Goal: Task Accomplishment & Management: Manage account settings

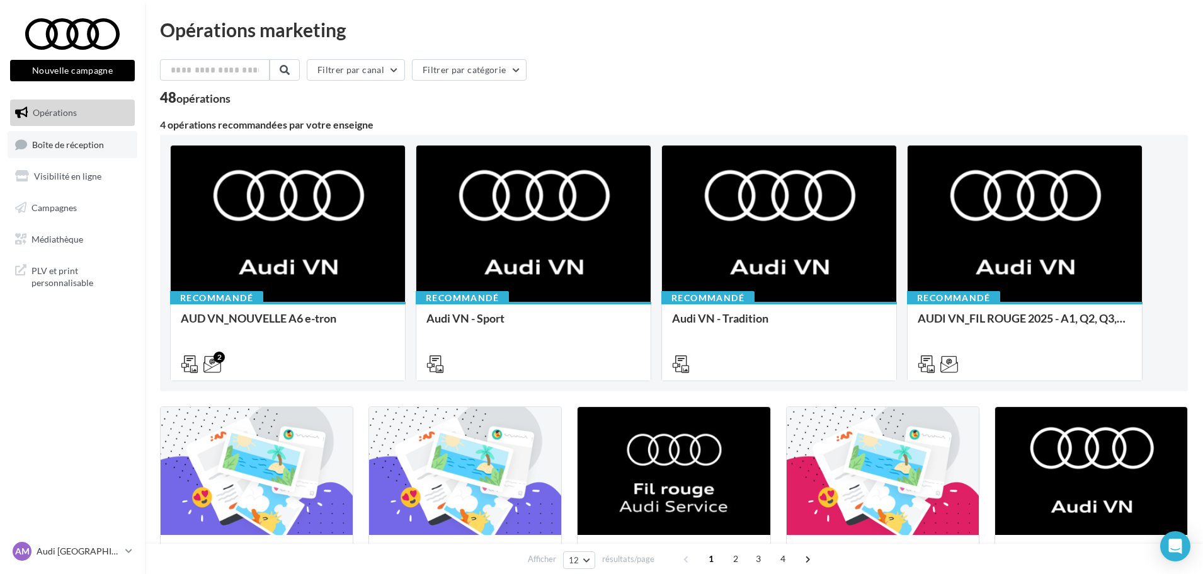
click at [77, 145] on span "Boîte de réception" at bounding box center [68, 144] width 72 height 11
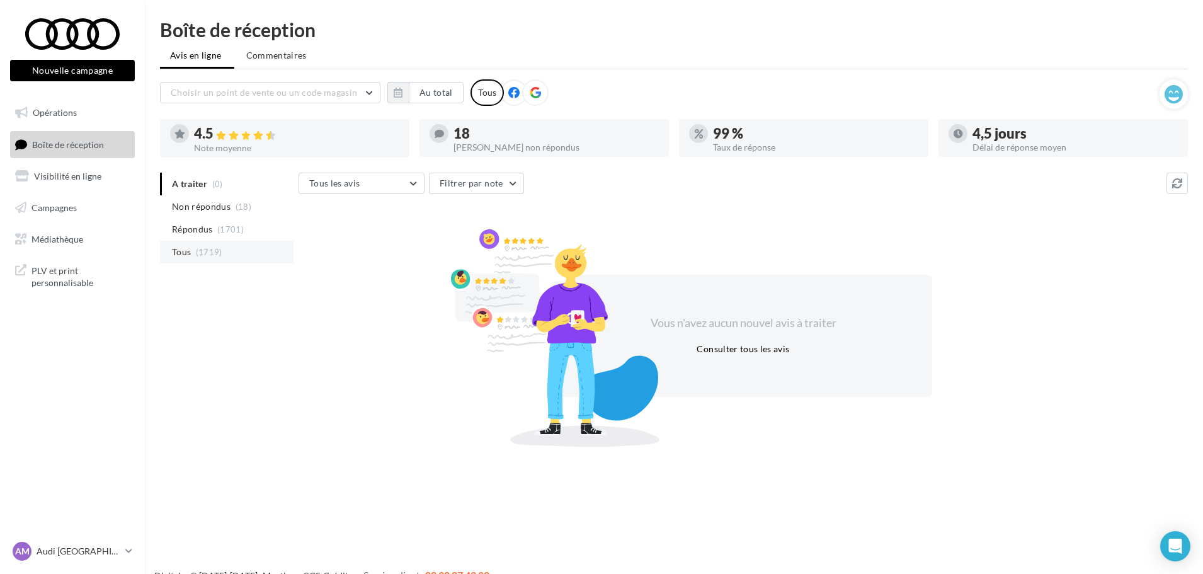
click at [230, 251] on li "Tous (1719)" at bounding box center [226, 252] width 133 height 23
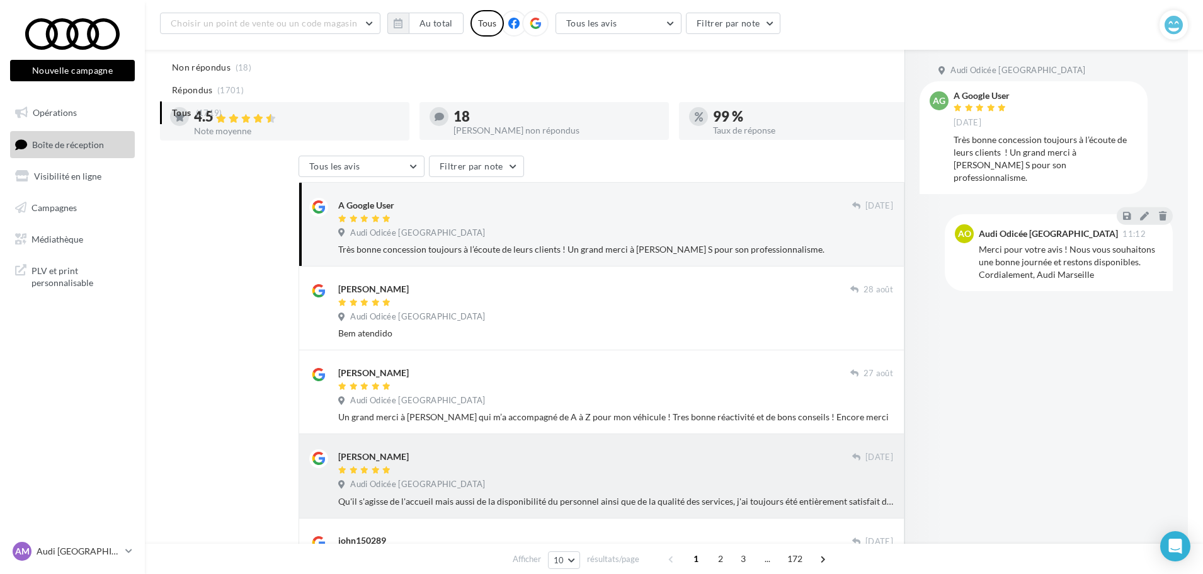
scroll to position [199, 0]
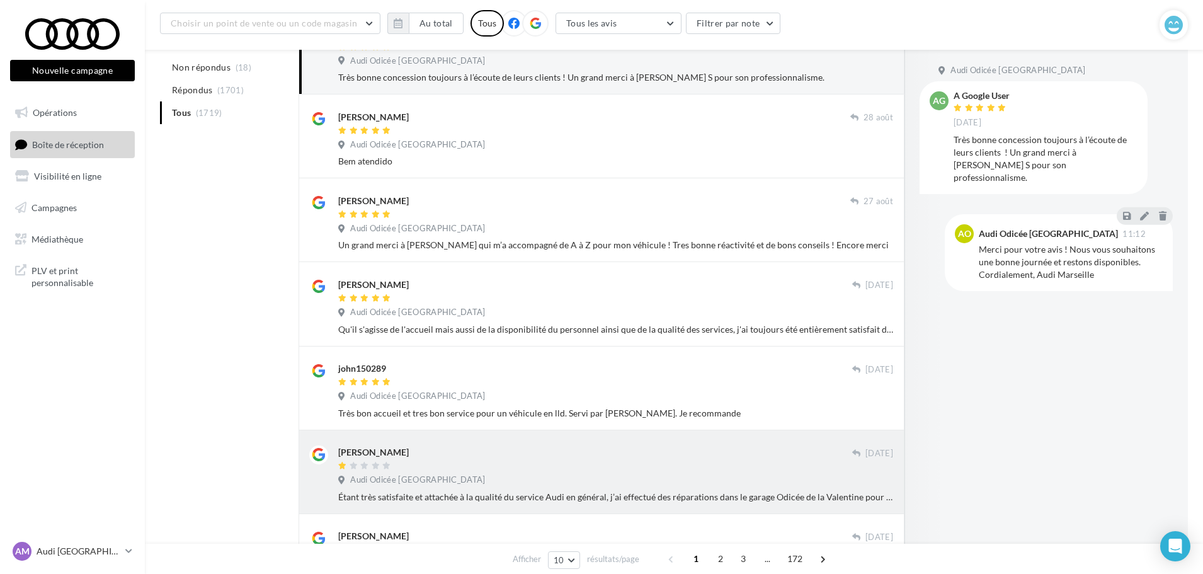
click at [530, 487] on div "Audi Odicée [GEOGRAPHIC_DATA]" at bounding box center [615, 481] width 555 height 14
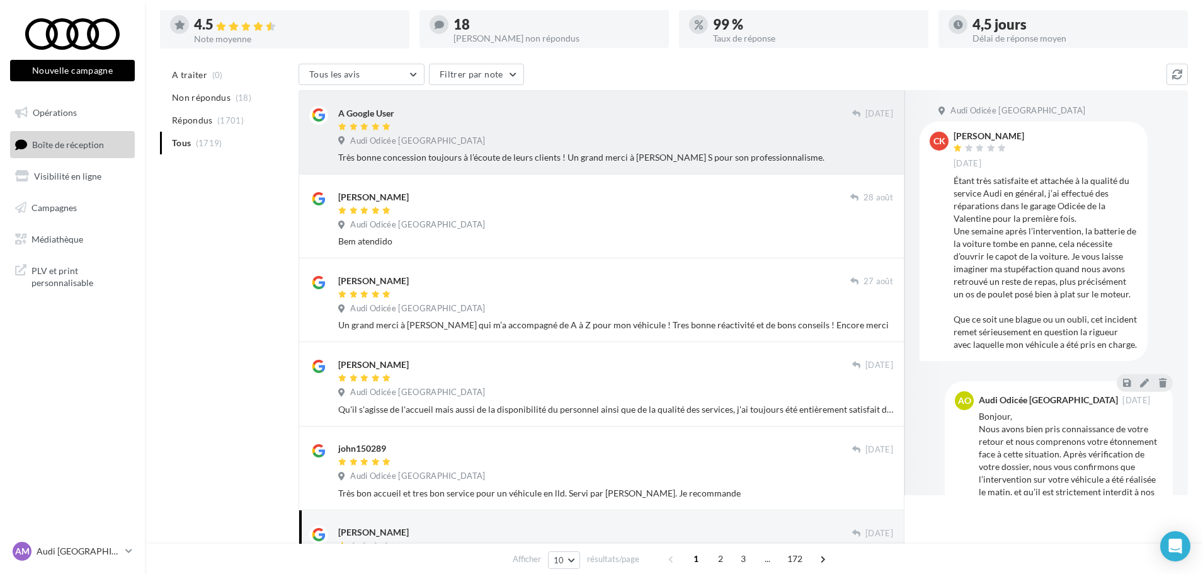
scroll to position [0, 0]
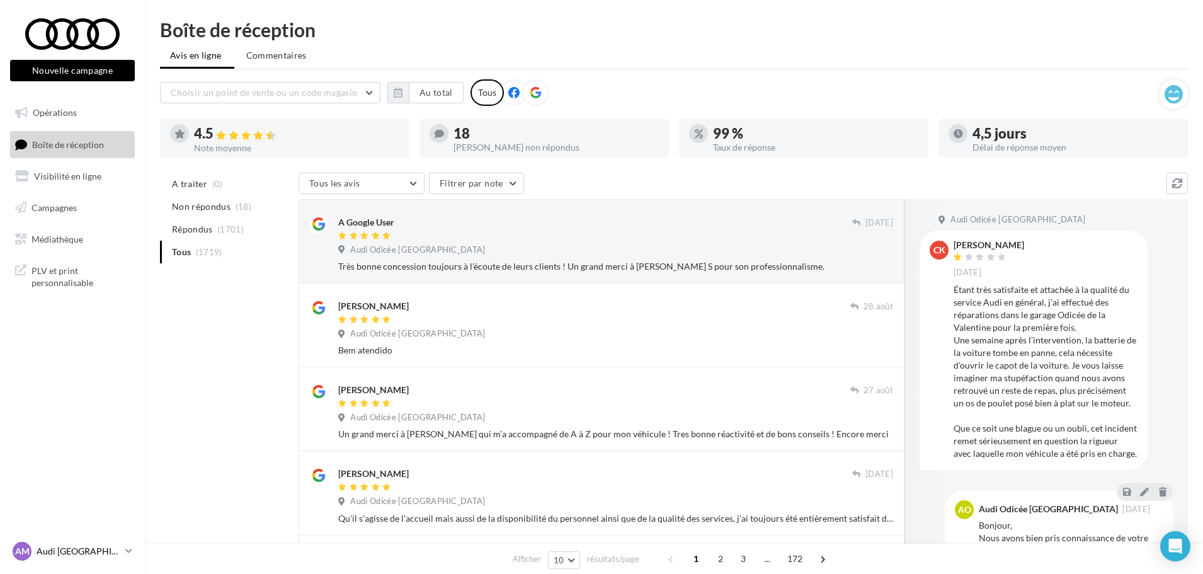
click at [111, 550] on p "Audi [GEOGRAPHIC_DATA]" at bounding box center [79, 551] width 84 height 13
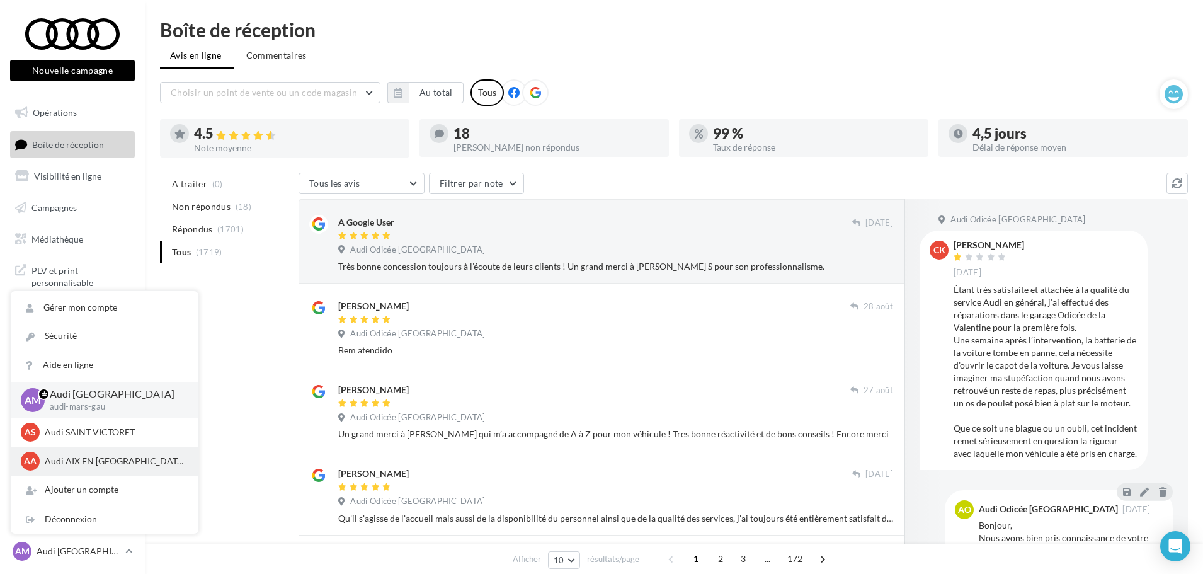
click at [100, 458] on p "Audi AIX EN [GEOGRAPHIC_DATA]" at bounding box center [114, 461] width 139 height 13
